Goal: Transaction & Acquisition: Book appointment/travel/reservation

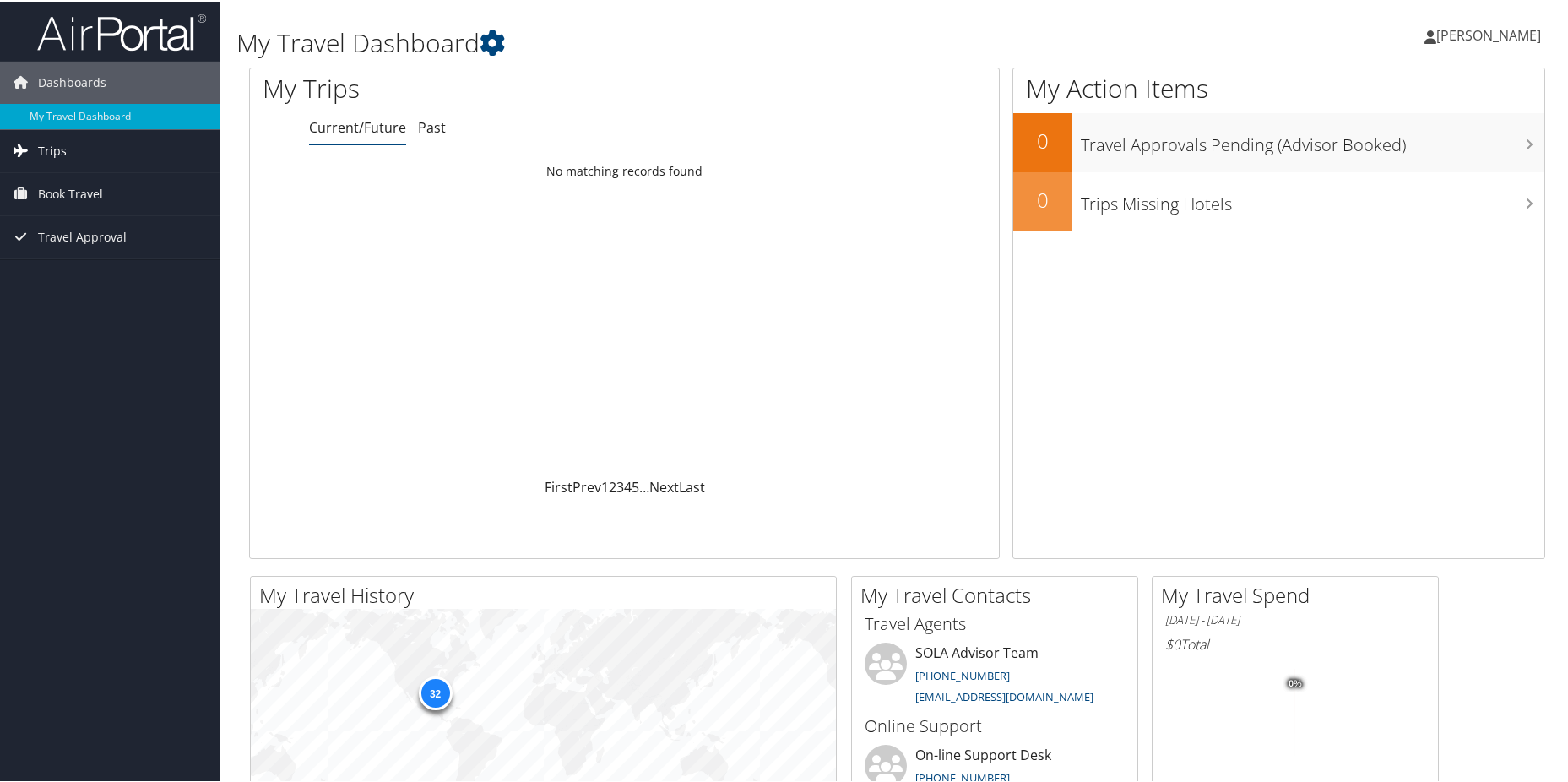
click at [48, 144] on span "Trips" at bounding box center [52, 149] width 29 height 42
click at [48, 181] on link "Current/Future Trips" at bounding box center [109, 183] width 220 height 25
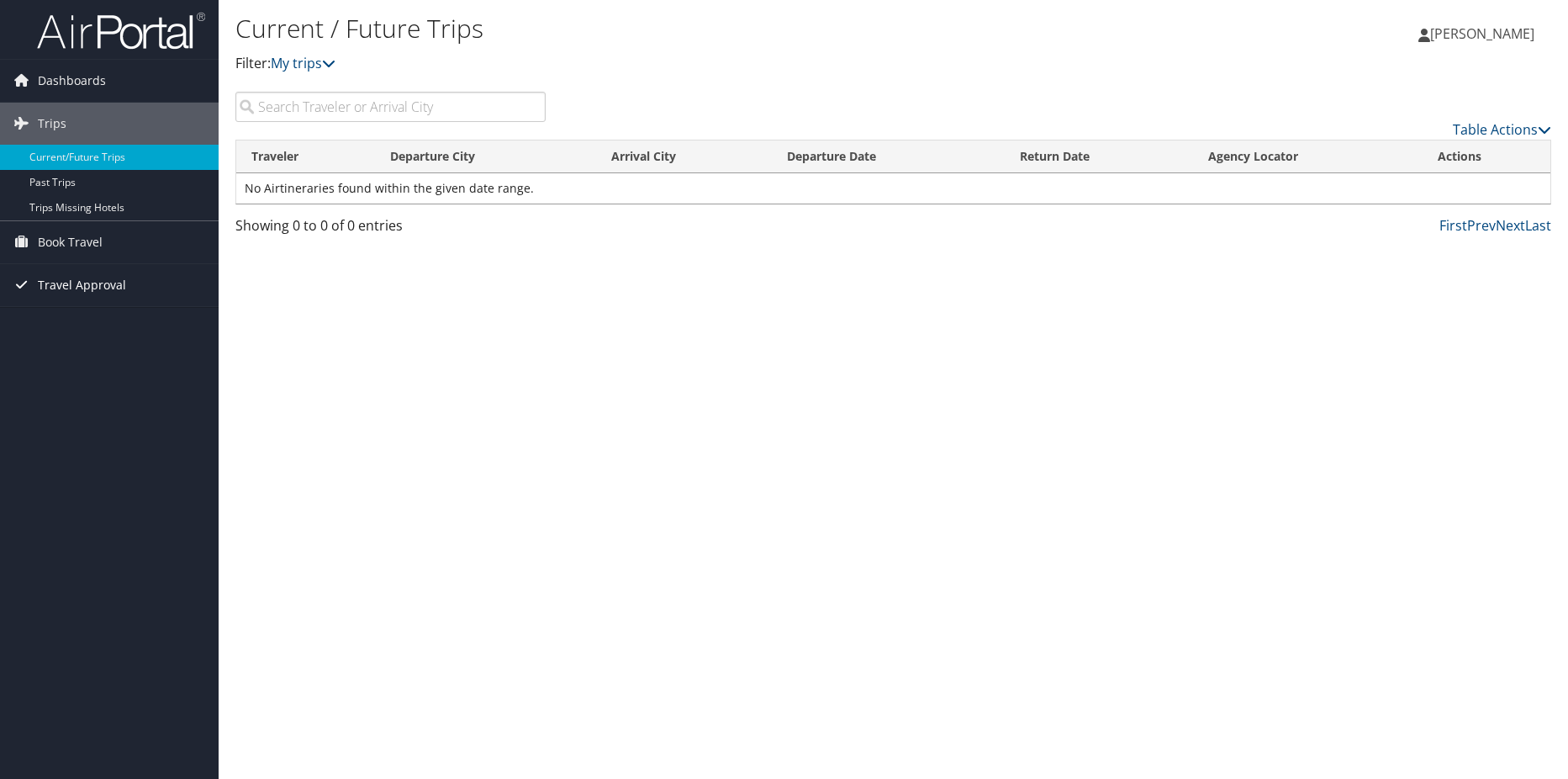
click at [79, 283] on span "Travel Approval" at bounding box center [81, 285] width 88 height 42
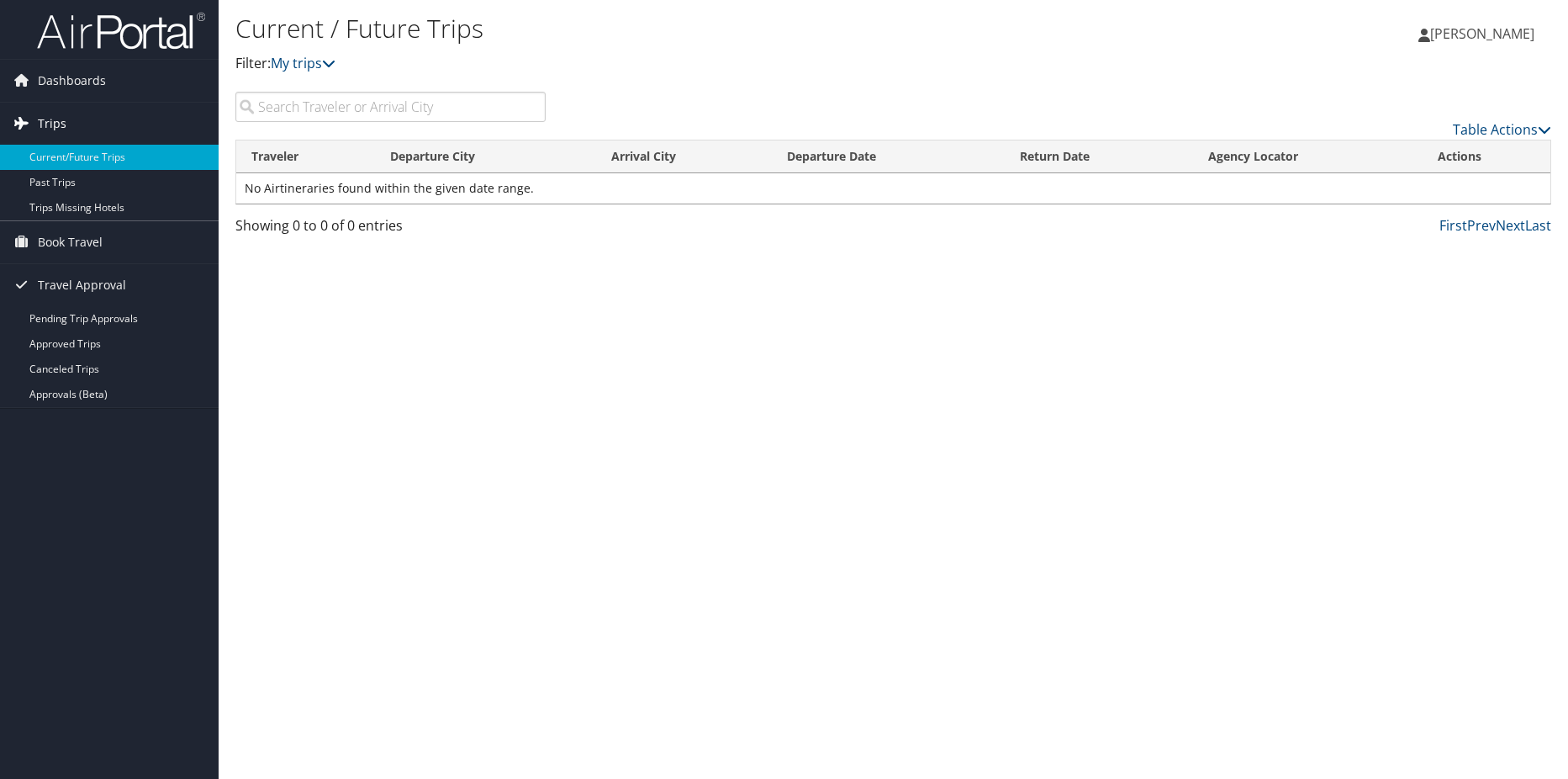
click at [42, 119] on span "Trips" at bounding box center [51, 124] width 29 height 42
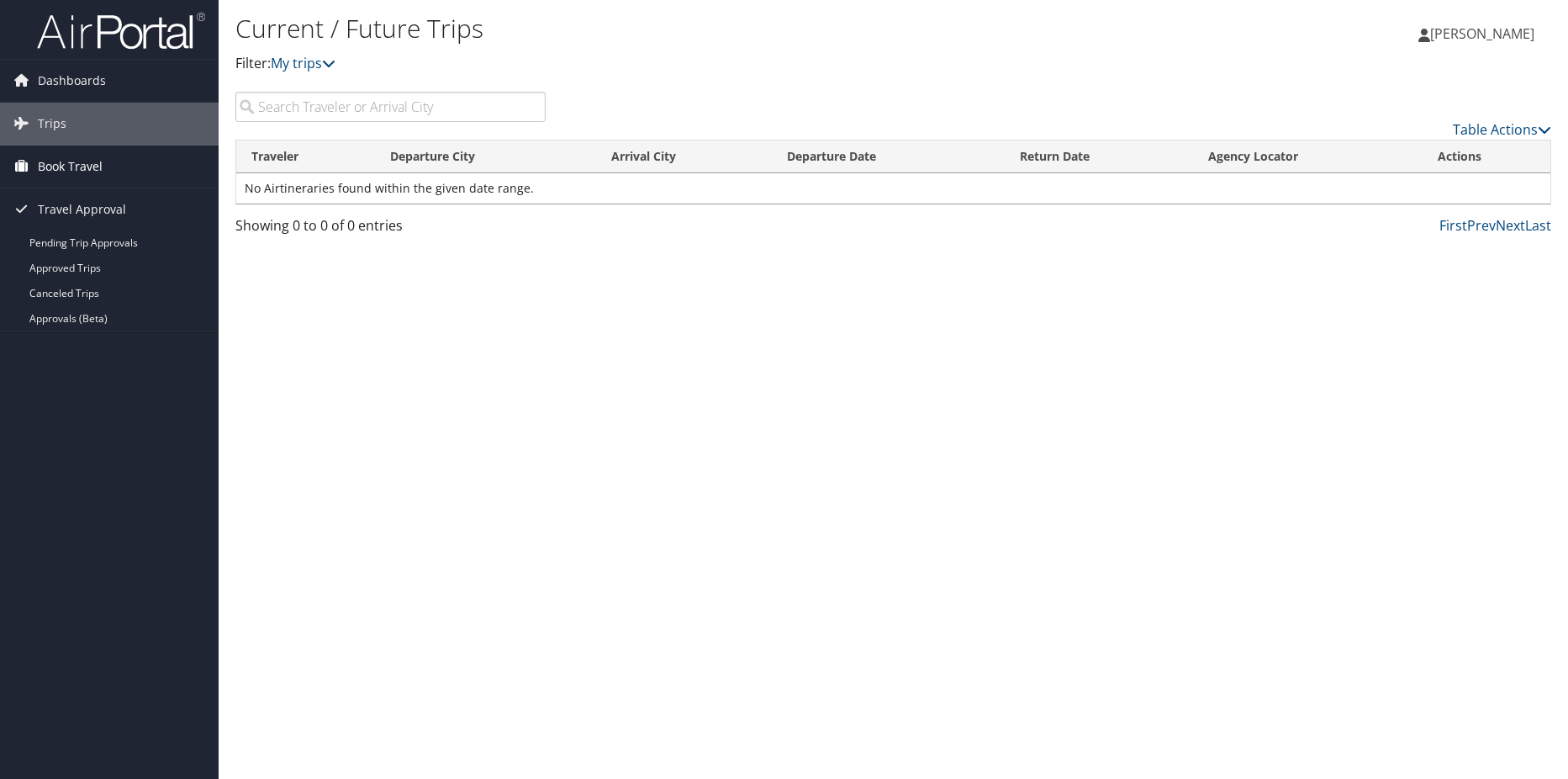
click at [49, 165] on span "Book Travel" at bounding box center [69, 166] width 64 height 42
click at [53, 193] on link "Approval Request (Beta)" at bounding box center [109, 200] width 219 height 25
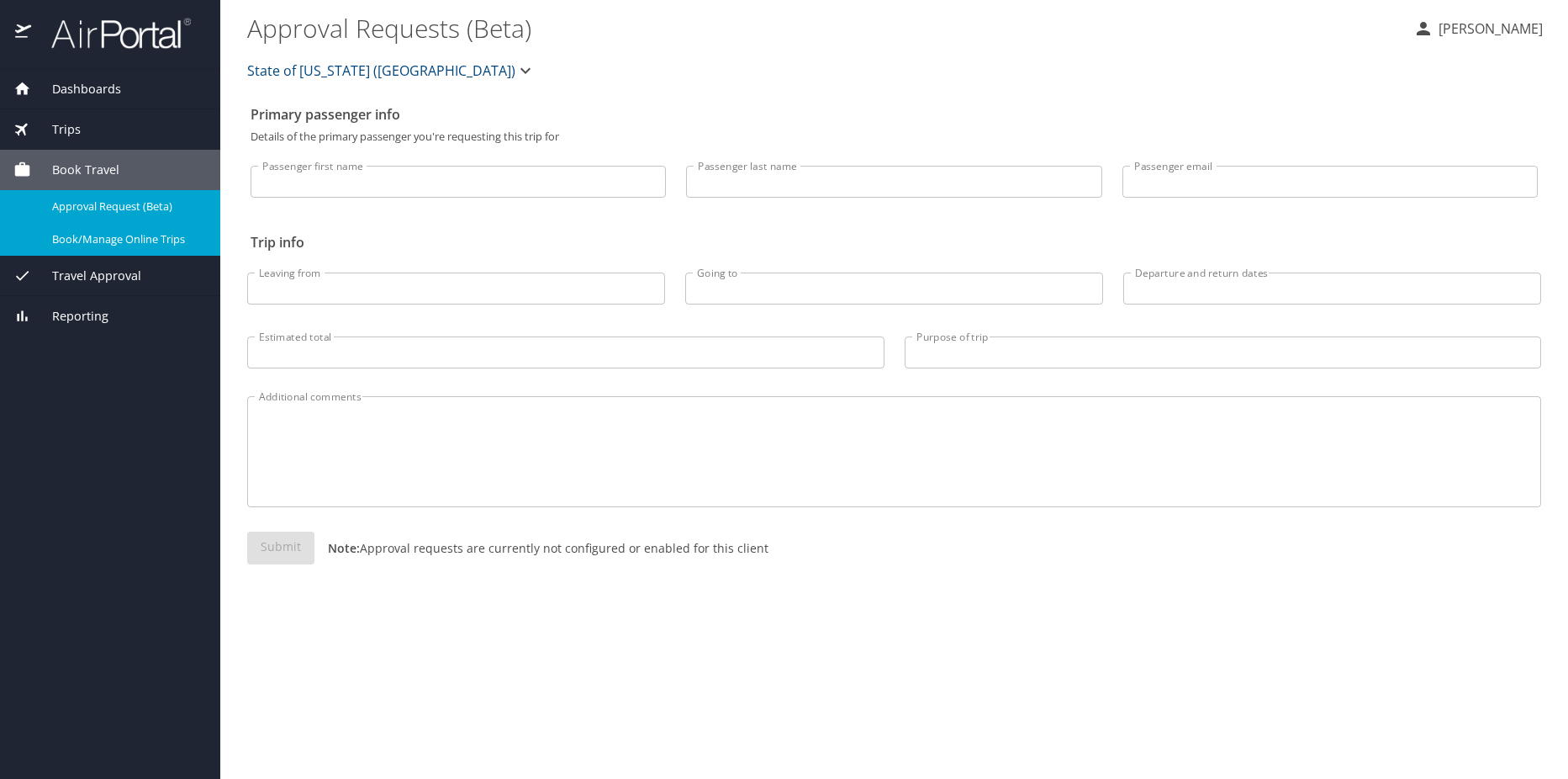
click at [84, 234] on span "Book/Manage Online Trips" at bounding box center [127, 240] width 148 height 16
click at [75, 317] on span "Reporting" at bounding box center [69, 316] width 77 height 19
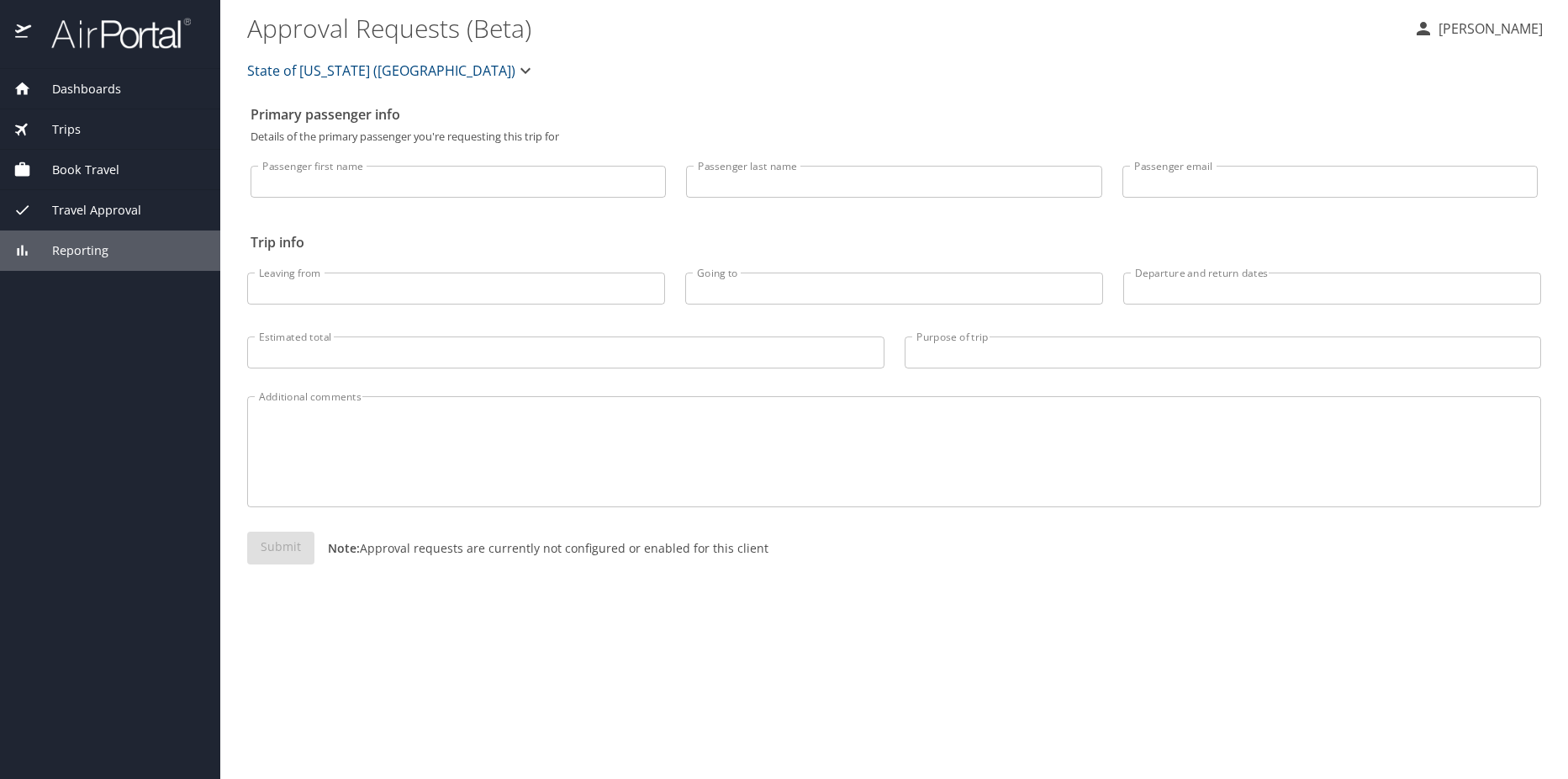
click at [81, 248] on span "Reporting" at bounding box center [69, 250] width 77 height 19
click at [92, 424] on div "Dashboards My Travel Dashboard Trips Current / Future Trips Past Trips Trips Mi…" at bounding box center [110, 424] width 221 height 710
click at [91, 87] on span "Dashboards" at bounding box center [75, 89] width 90 height 19
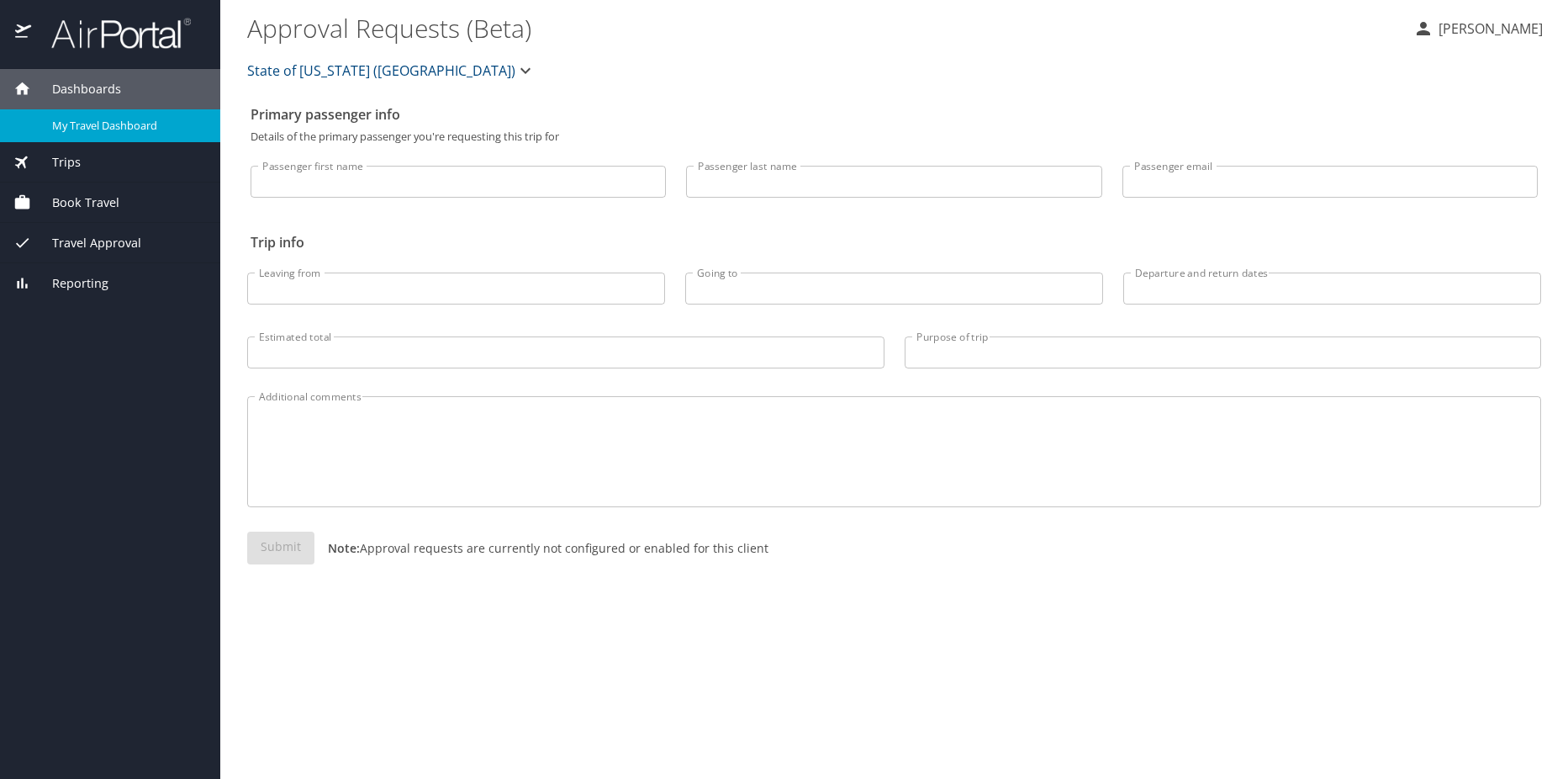
click at [86, 121] on span "My Travel Dashboard" at bounding box center [127, 126] width 148 height 16
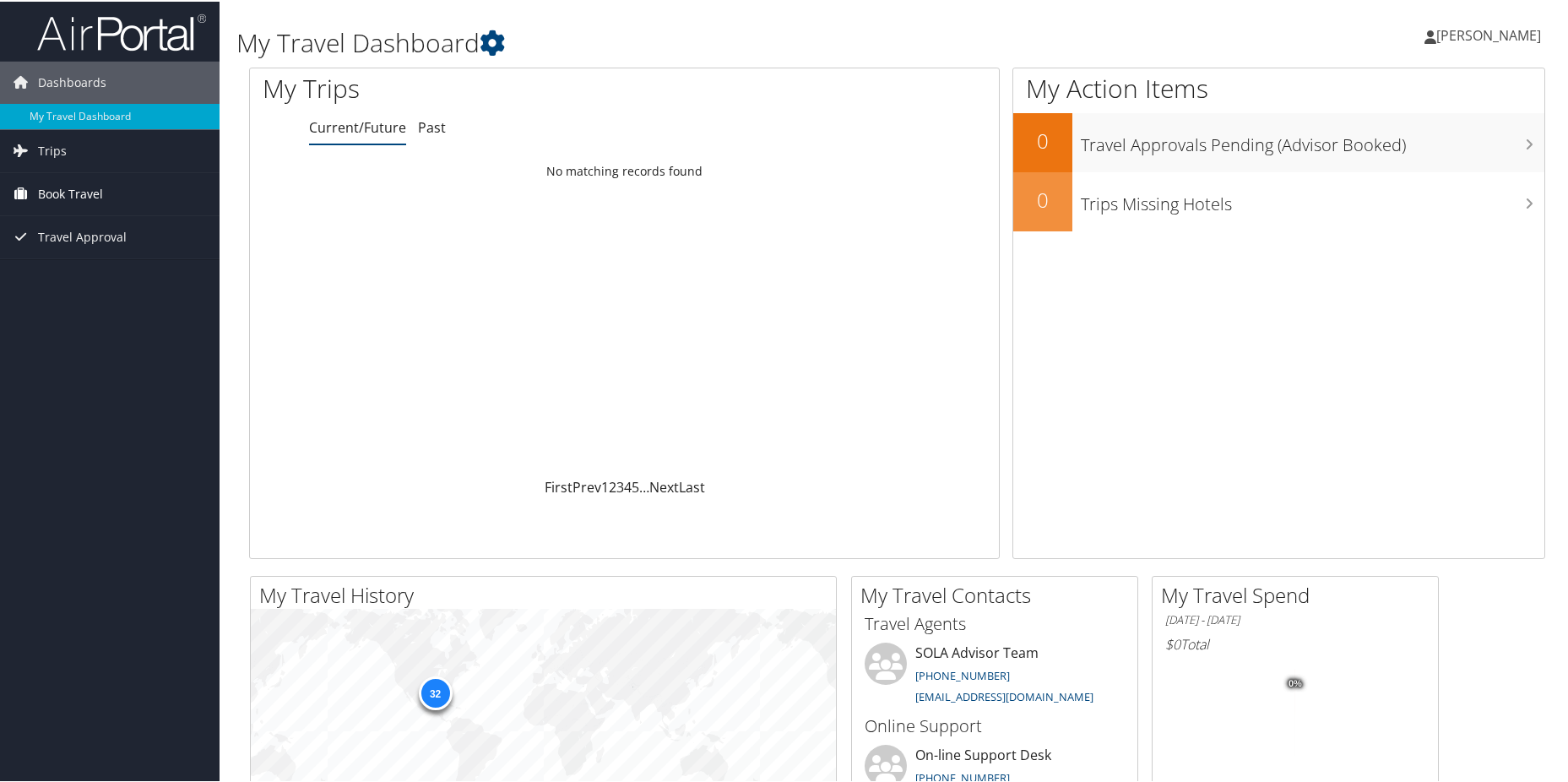
click at [101, 183] on span "Book Travel" at bounding box center [70, 193] width 65 height 42
click at [107, 250] on link "Book/Manage Online Trips" at bounding box center [109, 251] width 220 height 25
